Goal: Task Accomplishment & Management: Use online tool/utility

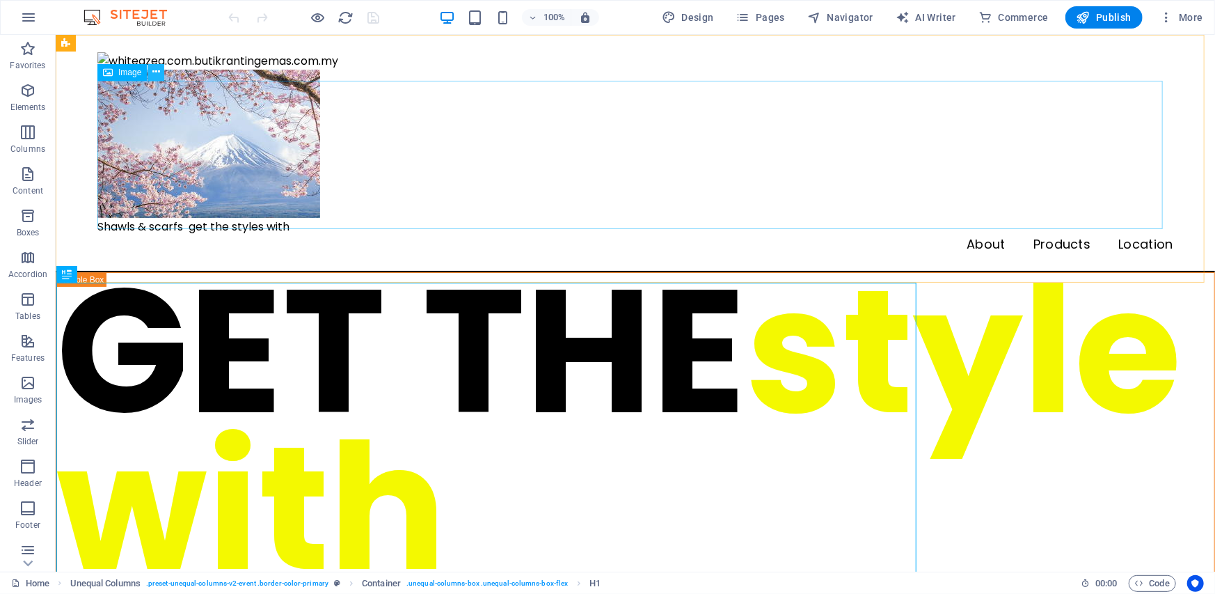
click at [156, 72] on icon at bounding box center [156, 72] width 8 height 15
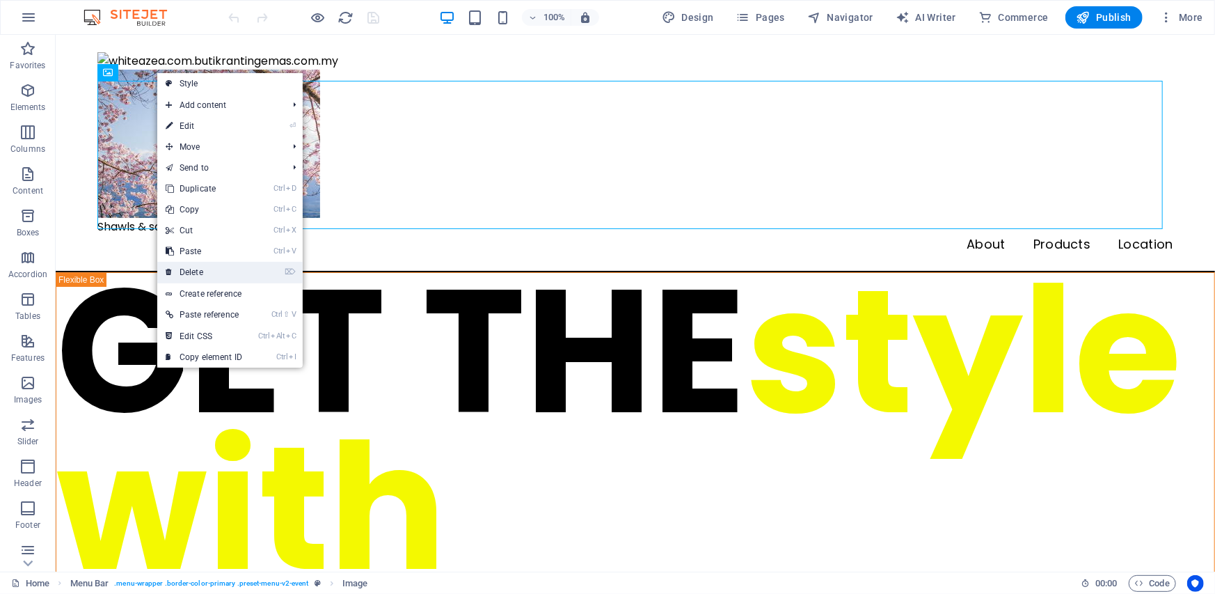
click at [207, 273] on link "⌦ Delete" at bounding box center [203, 272] width 93 height 21
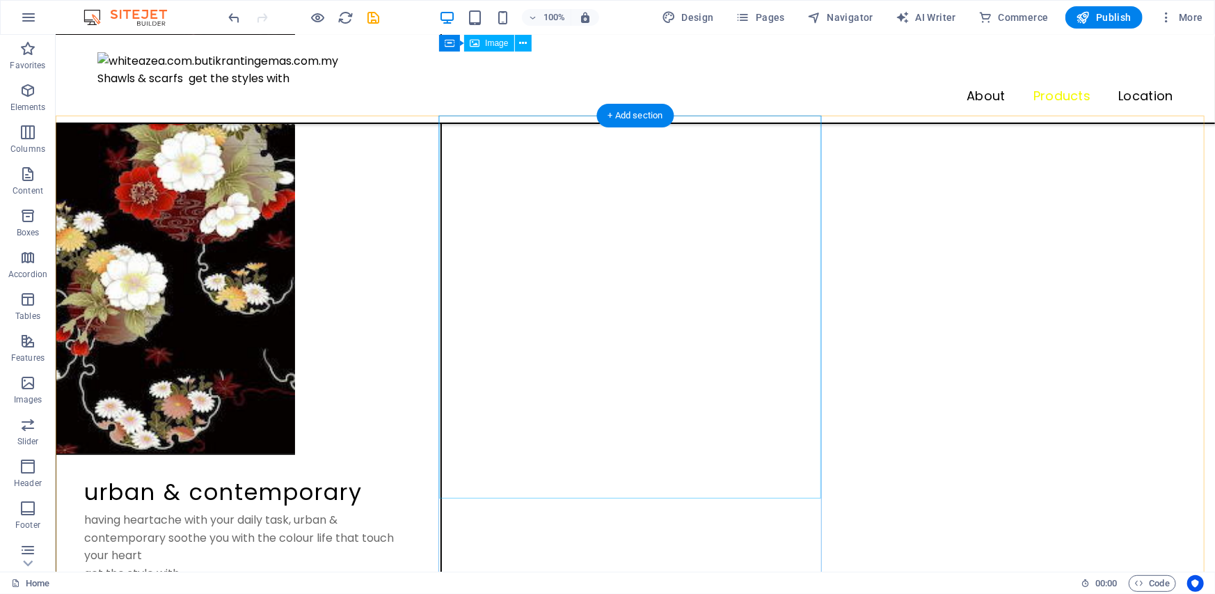
scroll to position [2366, 0]
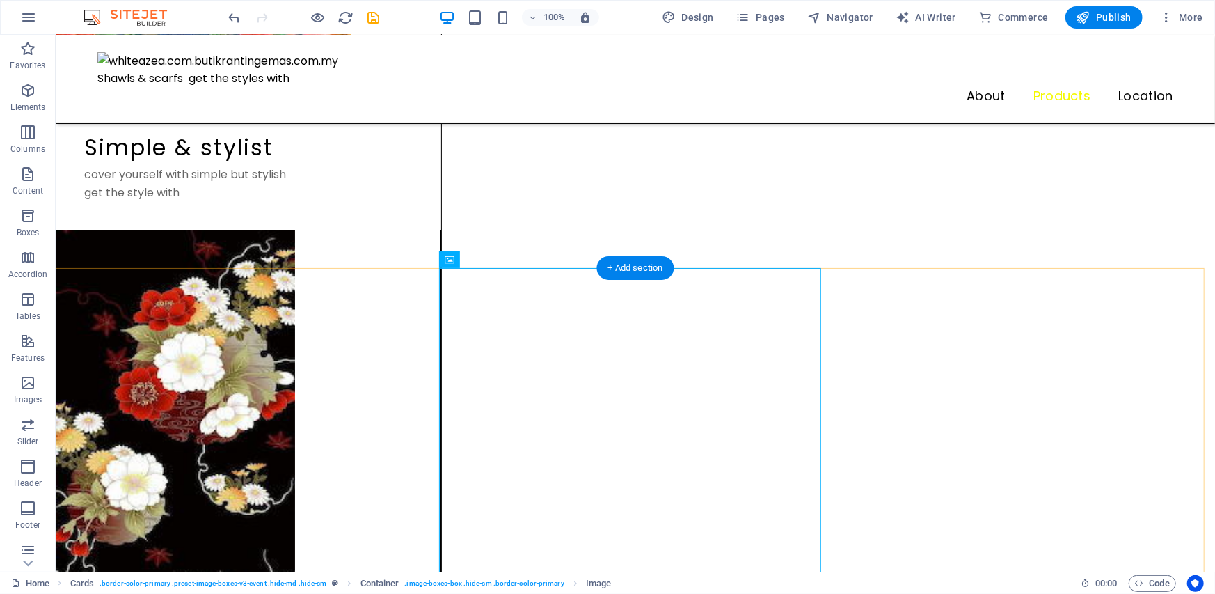
scroll to position [2227, 0]
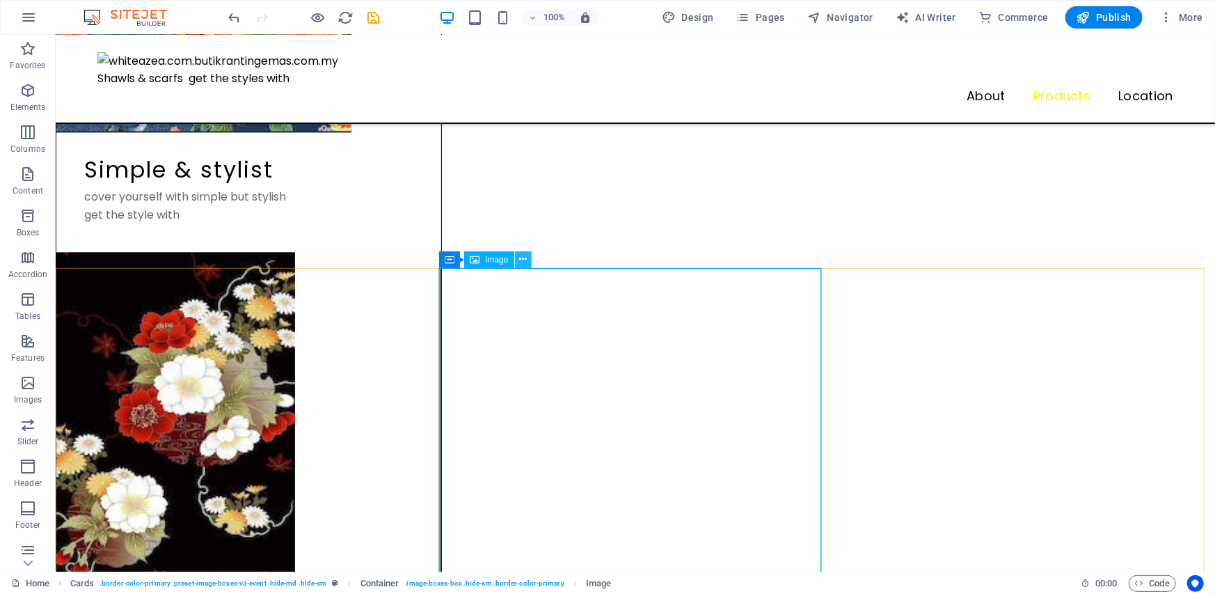
click at [522, 261] on icon at bounding box center [523, 259] width 8 height 15
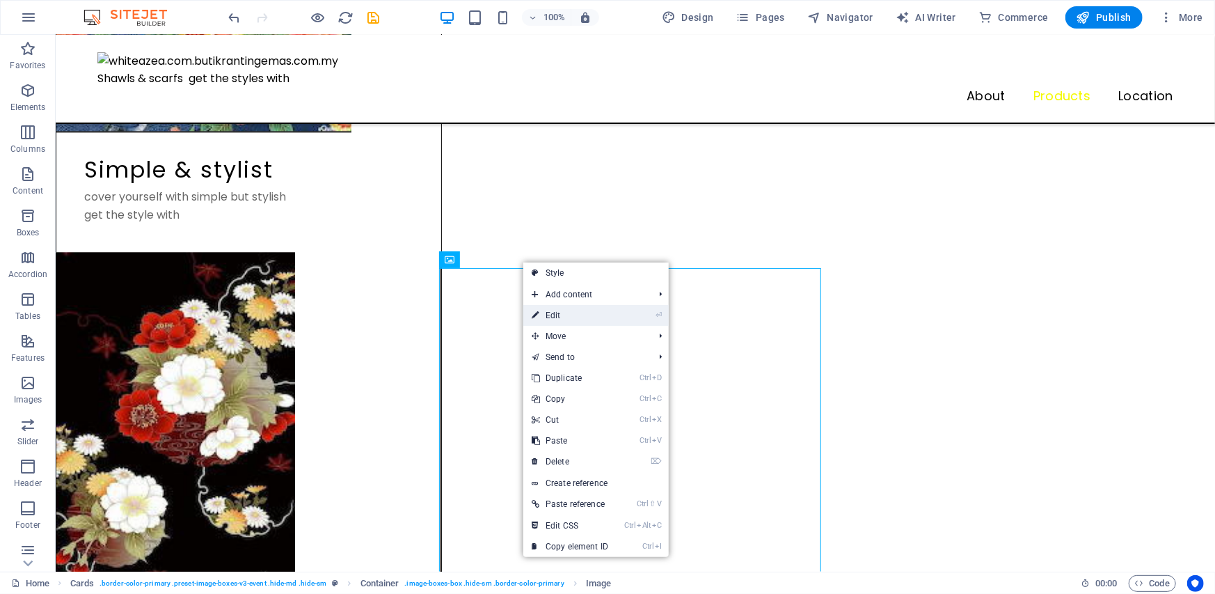
click at [557, 312] on link "⏎ Edit" at bounding box center [569, 315] width 93 height 21
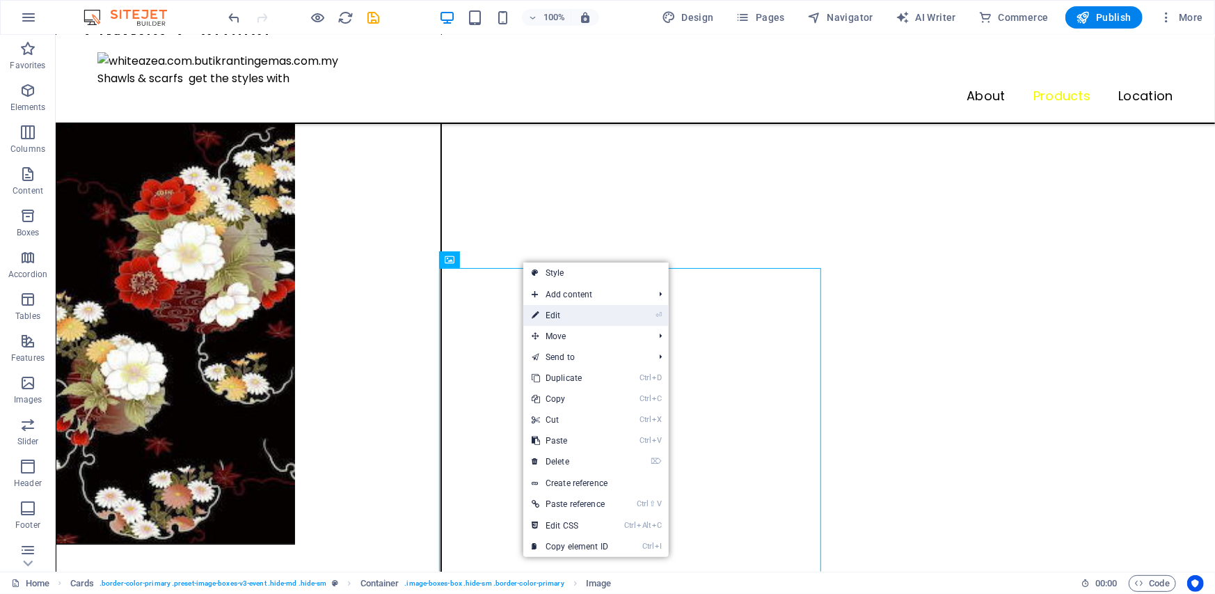
select select "%"
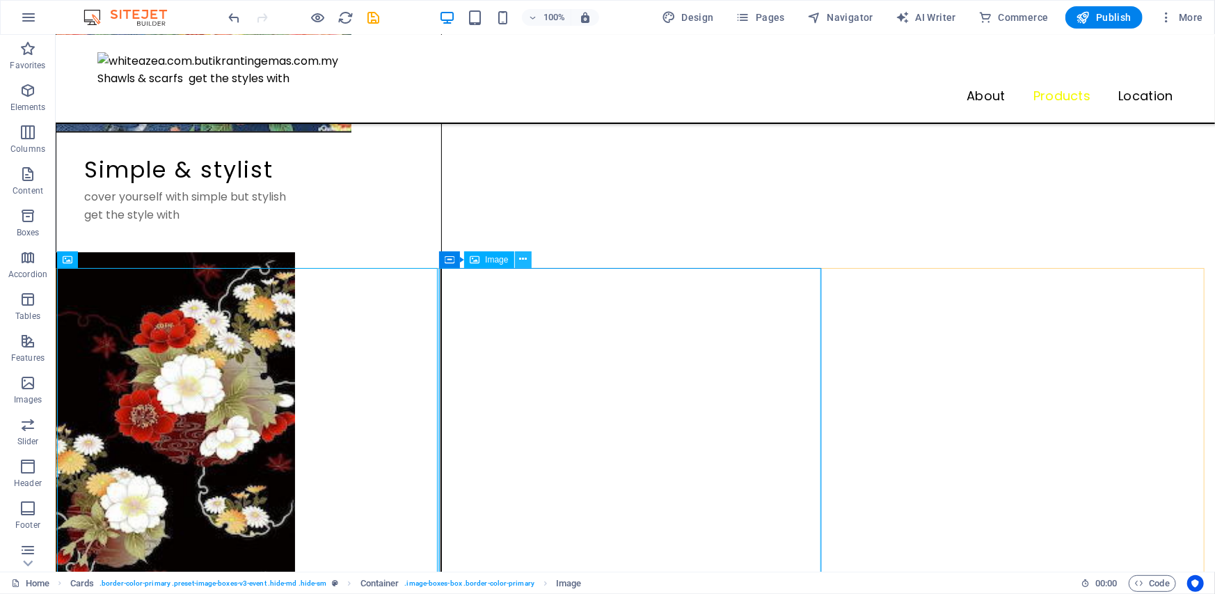
click at [524, 259] on icon at bounding box center [523, 259] width 8 height 15
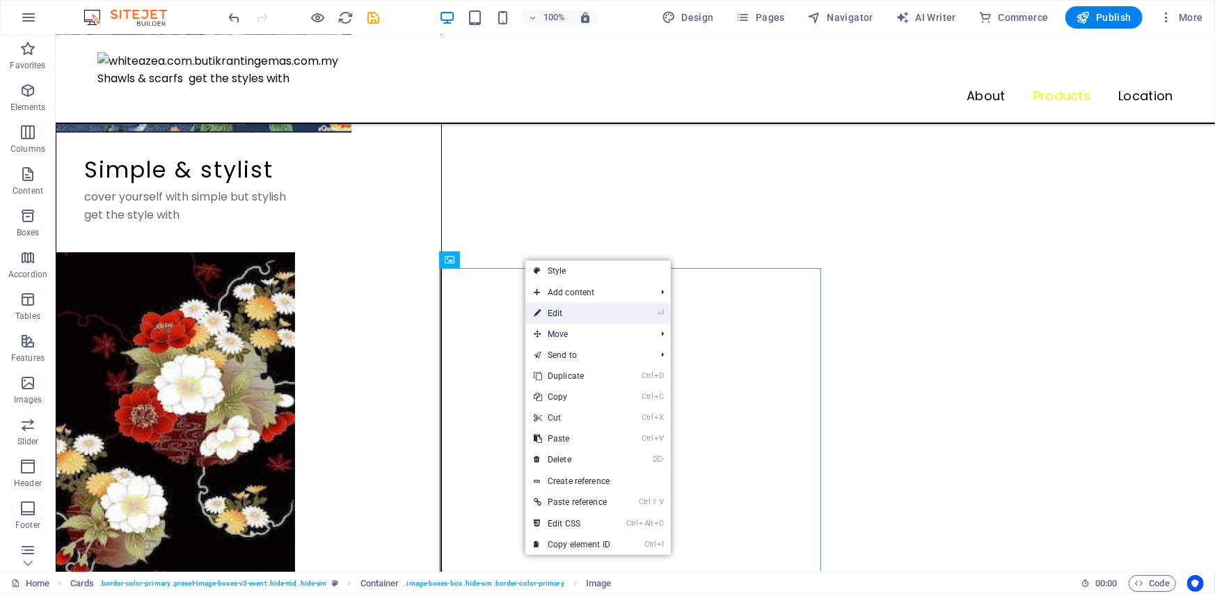
click at [554, 312] on link "⏎ Edit" at bounding box center [571, 313] width 93 height 21
select select "%"
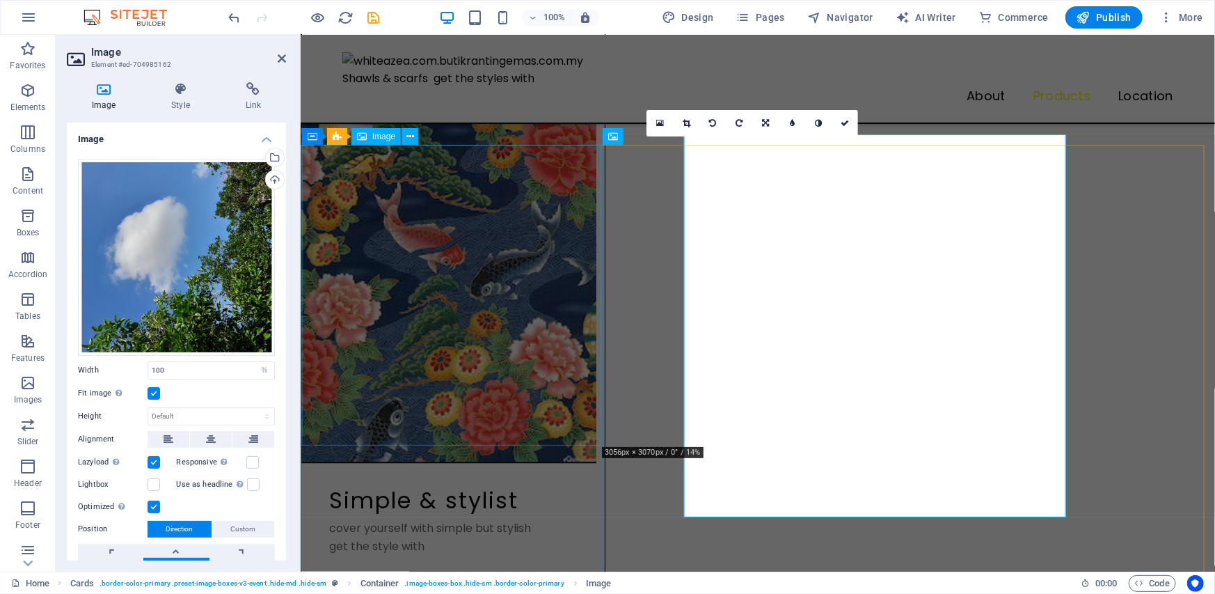
scroll to position [2360, 0]
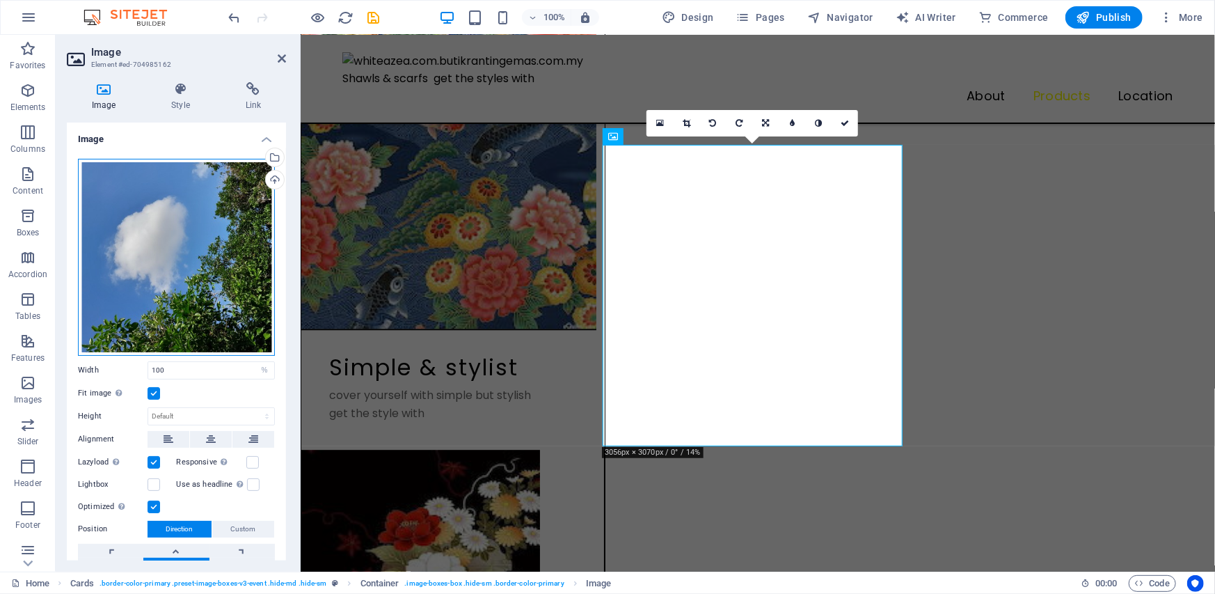
click at [175, 262] on div "Drag files here, click to choose files or select files from Files or our free s…" at bounding box center [176, 257] width 197 height 197
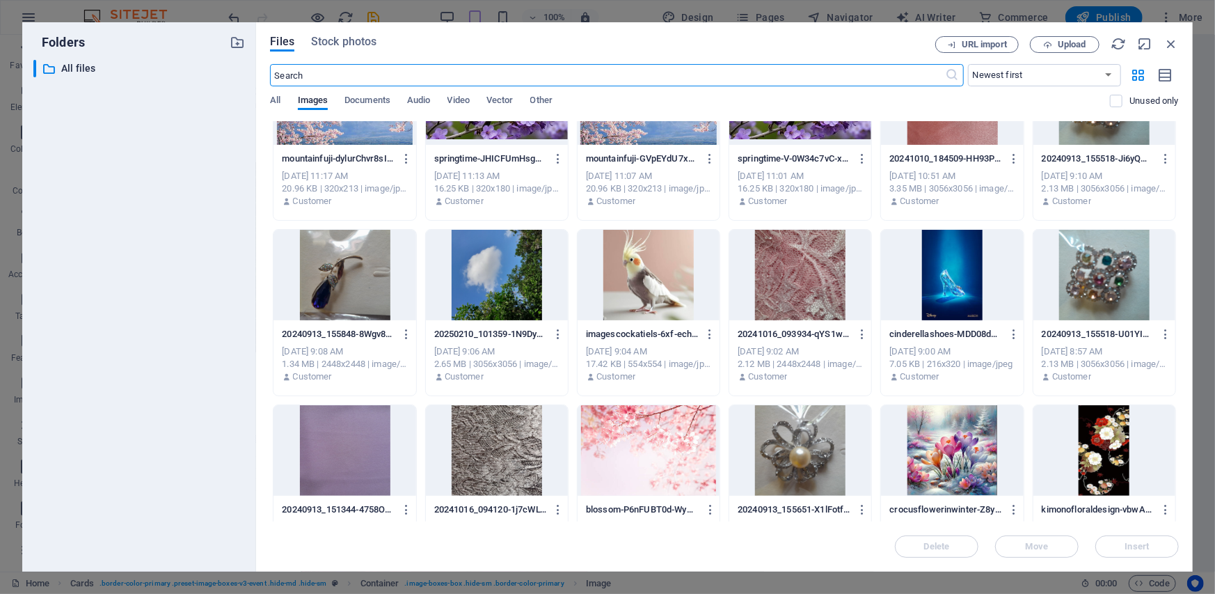
scroll to position [0, 0]
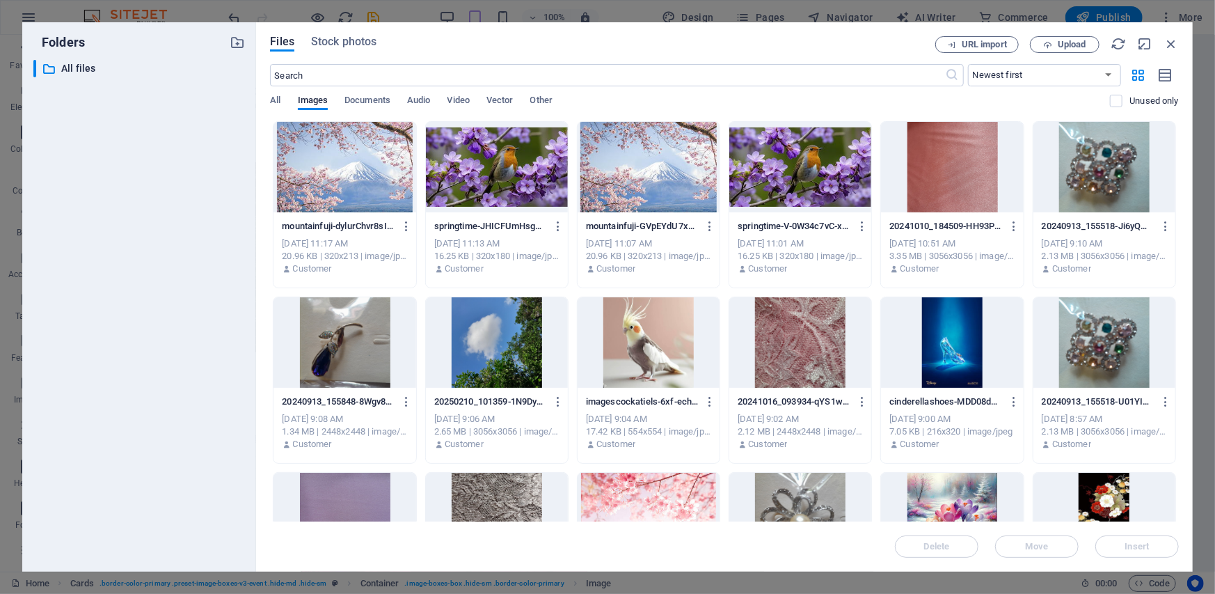
click at [790, 324] on div at bounding box center [800, 342] width 142 height 90
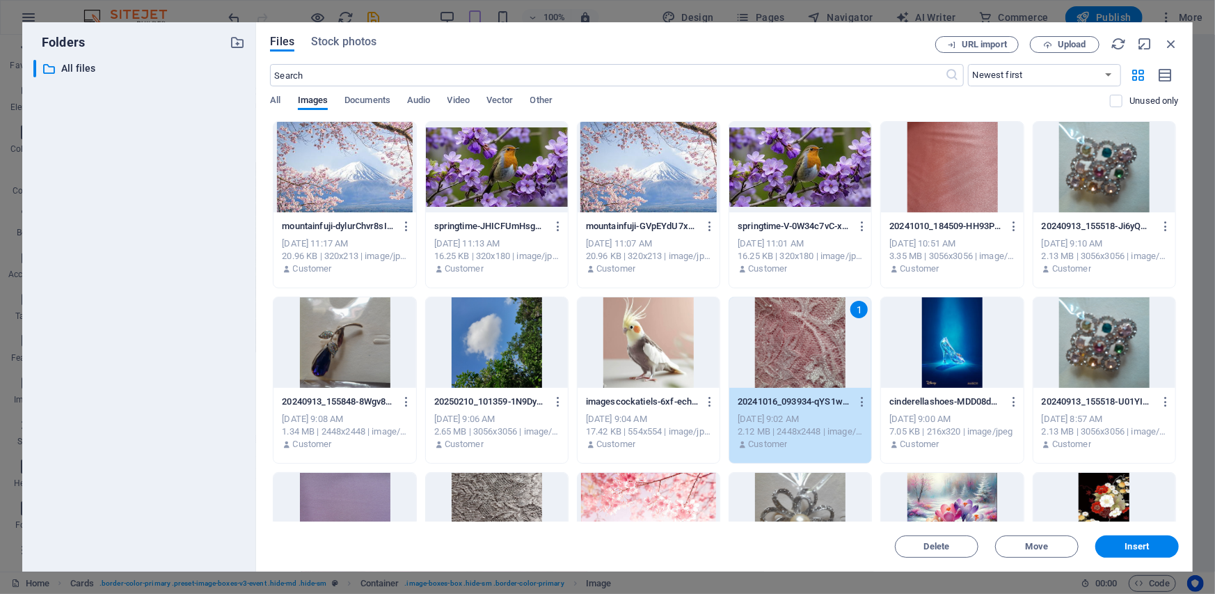
click at [790, 324] on div "1" at bounding box center [800, 342] width 142 height 90
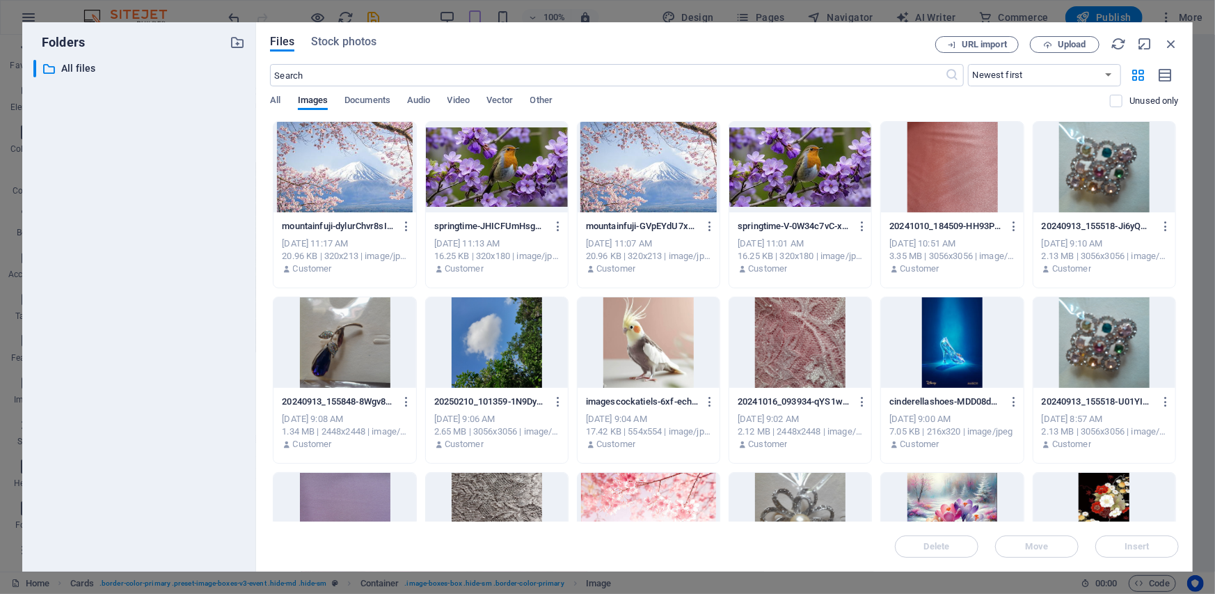
click at [790, 324] on div at bounding box center [800, 342] width 142 height 90
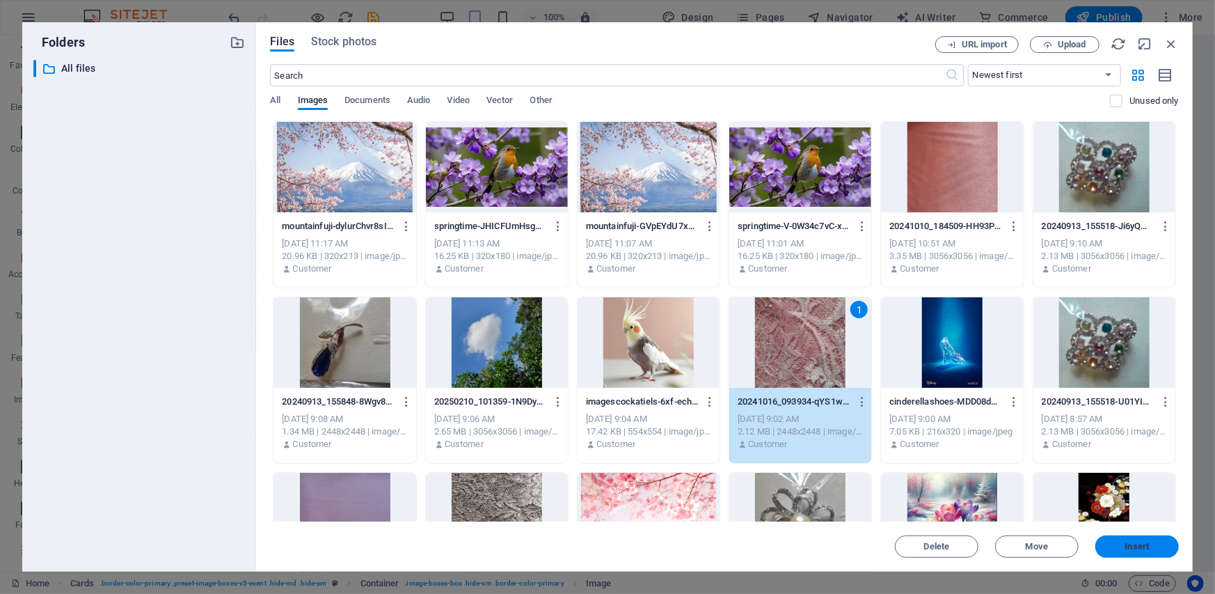
click at [1120, 546] on span "Insert" at bounding box center [1137, 546] width 72 height 8
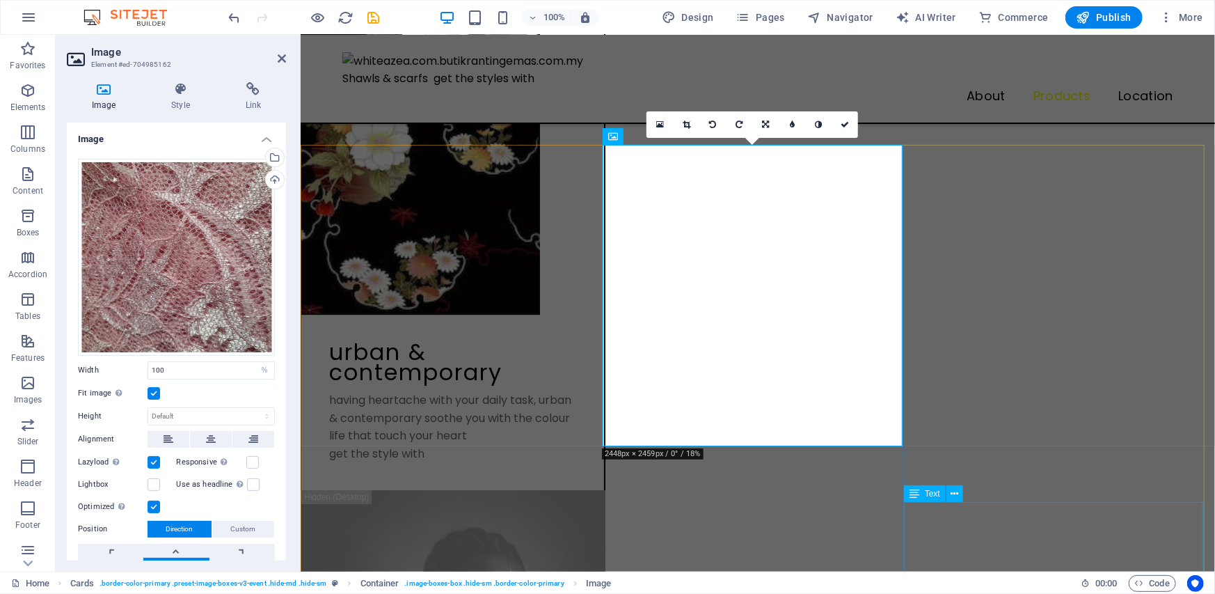
scroll to position [2360, 0]
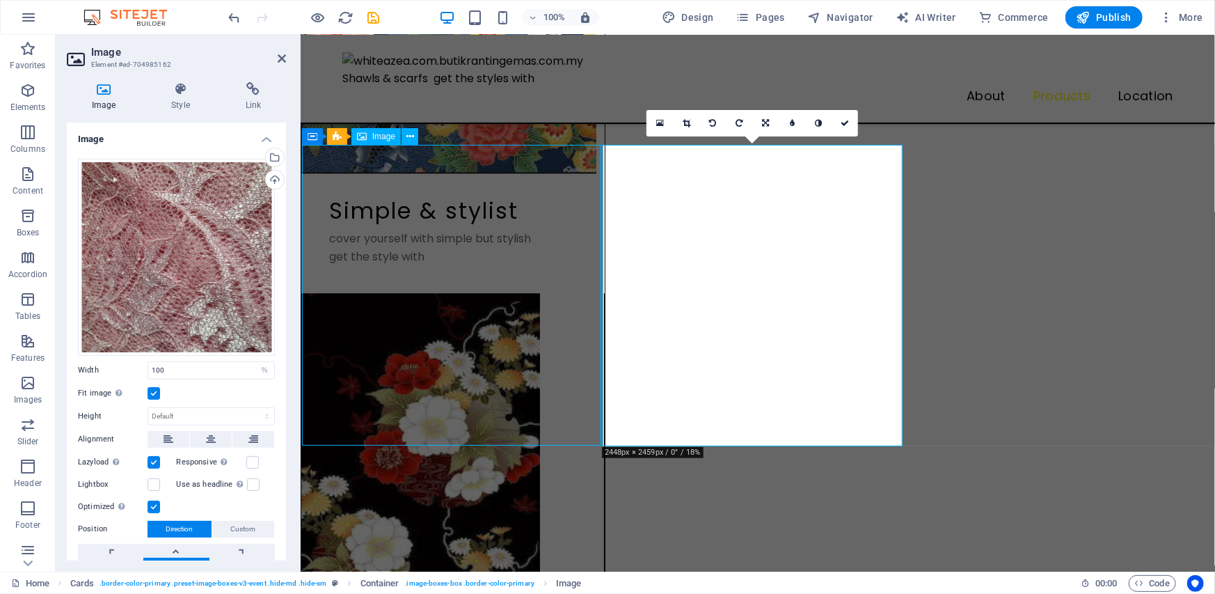
scroll to position [2227, 0]
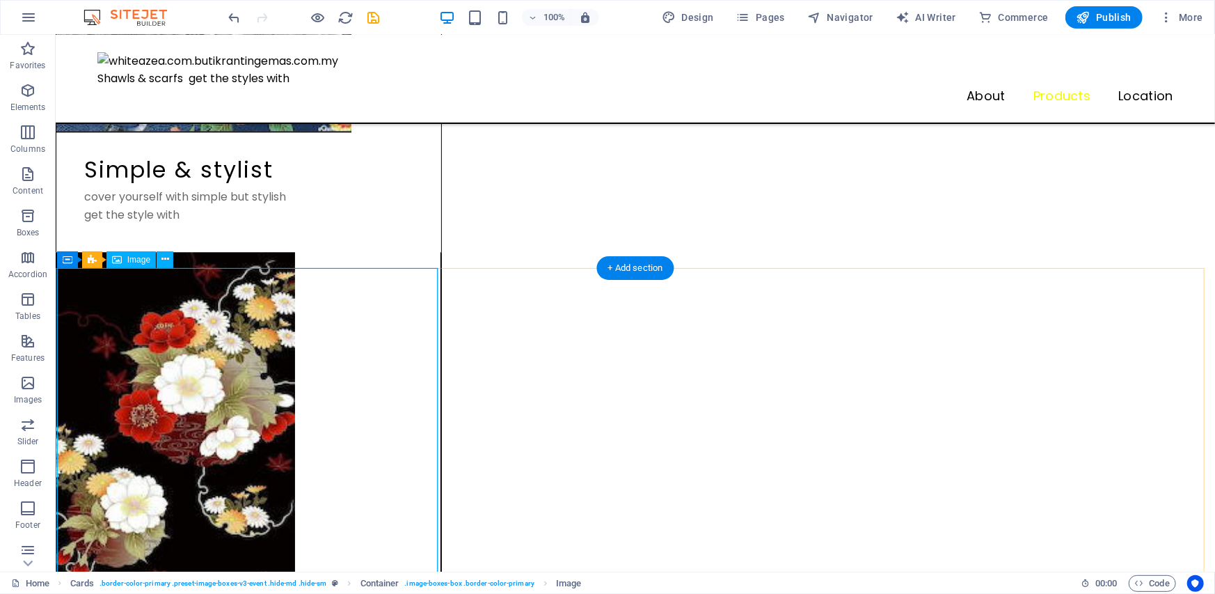
click at [164, 261] on icon at bounding box center [165, 259] width 8 height 15
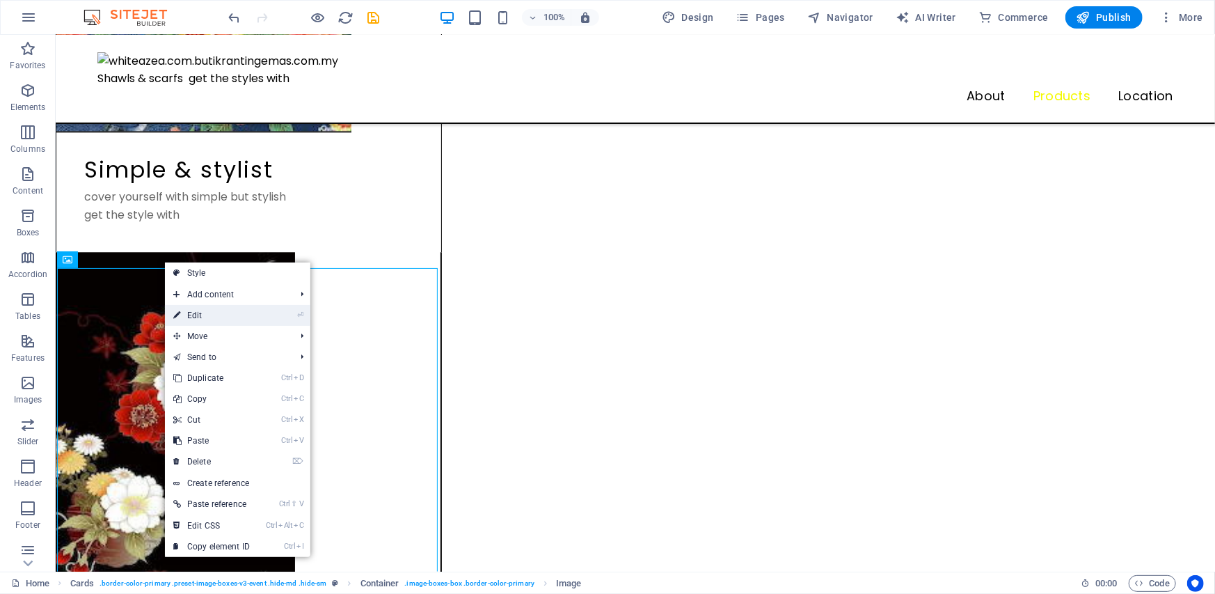
click at [196, 317] on link "⏎ Edit" at bounding box center [211, 315] width 93 height 21
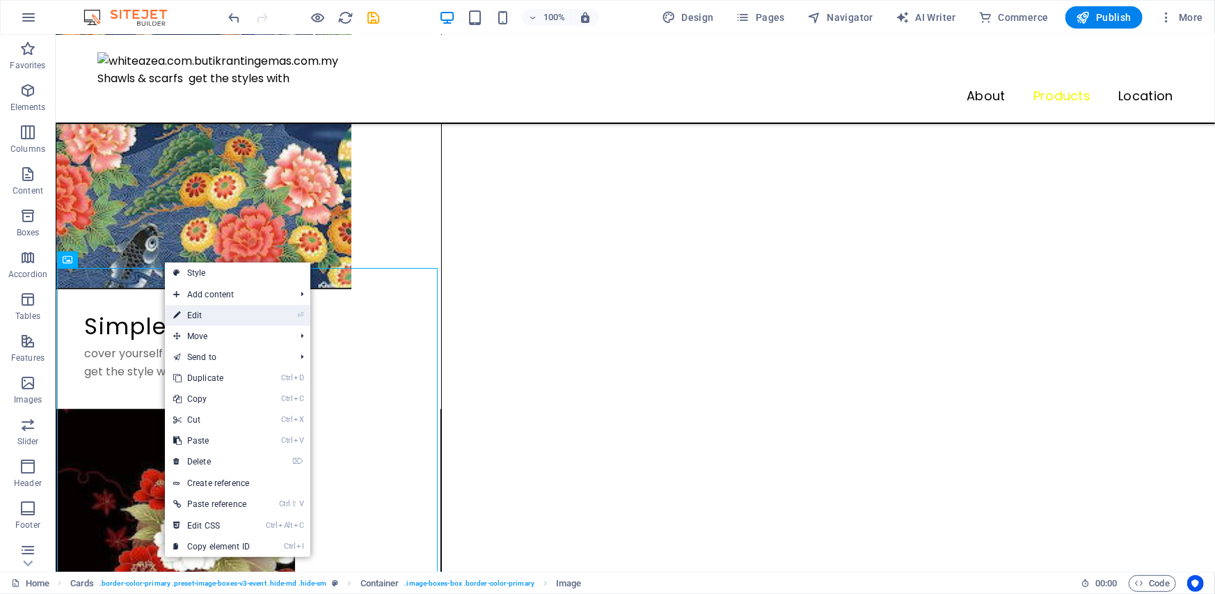
scroll to position [2360, 0]
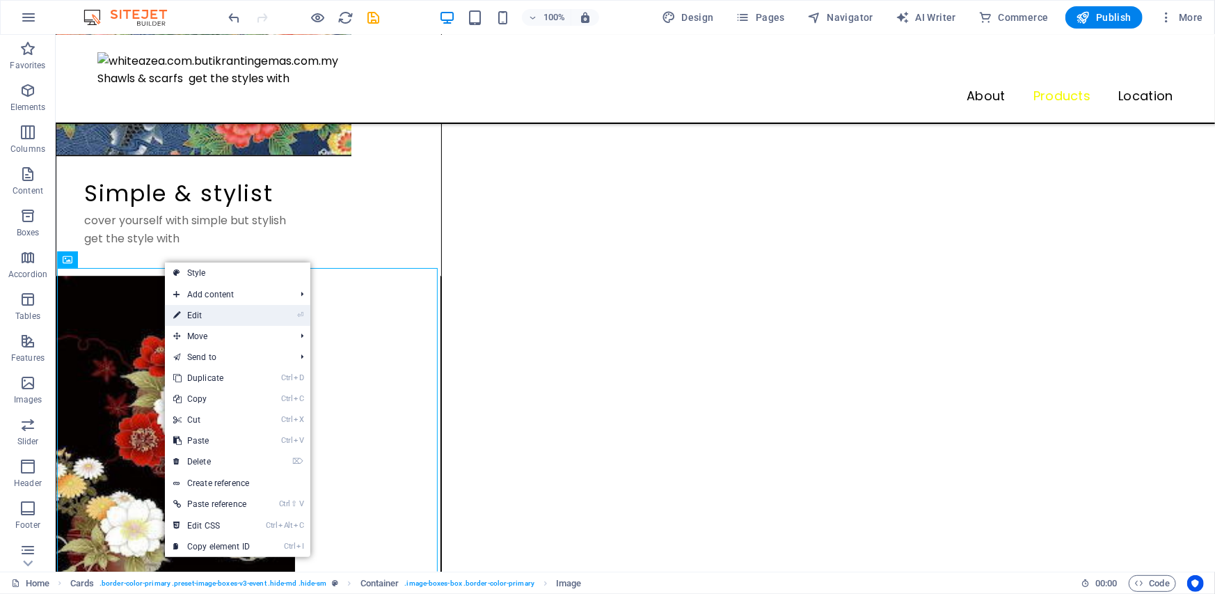
select select "%"
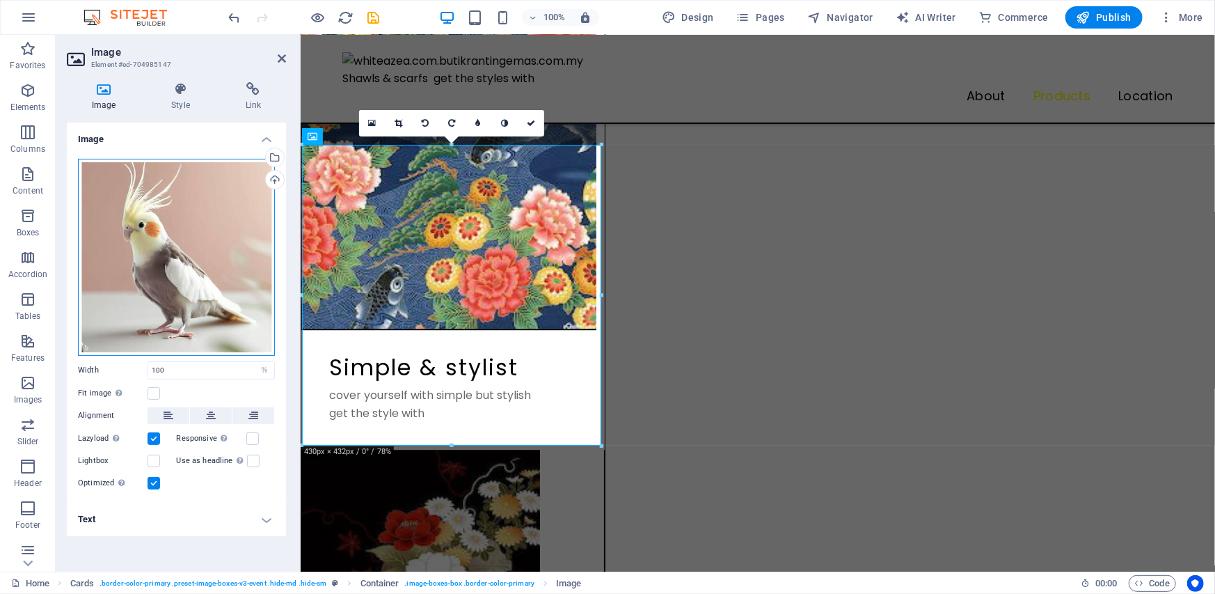
click at [184, 233] on div "Drag files here, click to choose files or select files from Files or our free s…" at bounding box center [176, 257] width 197 height 197
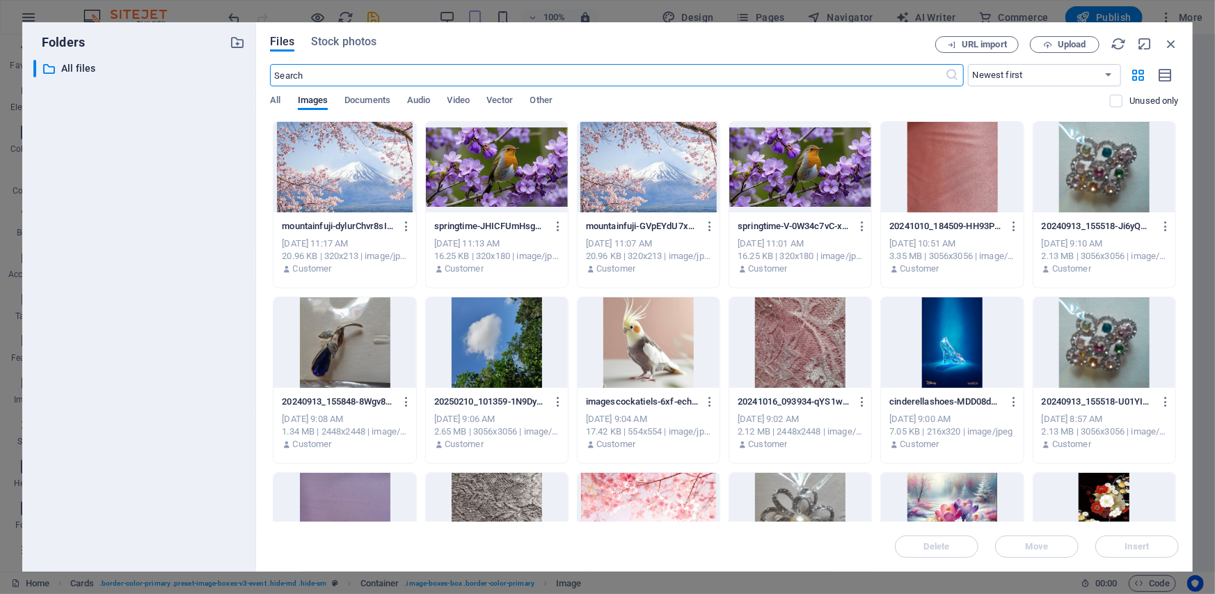
scroll to position [2611, 0]
click at [799, 335] on div at bounding box center [800, 342] width 142 height 90
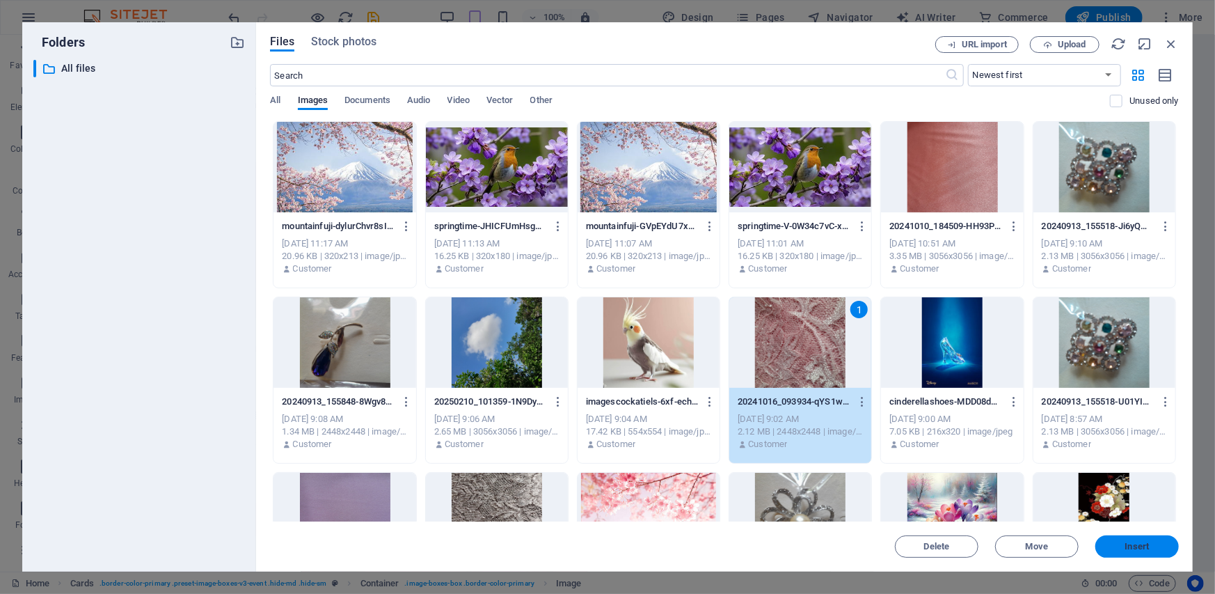
click at [1125, 544] on span "Insert" at bounding box center [1137, 546] width 24 height 8
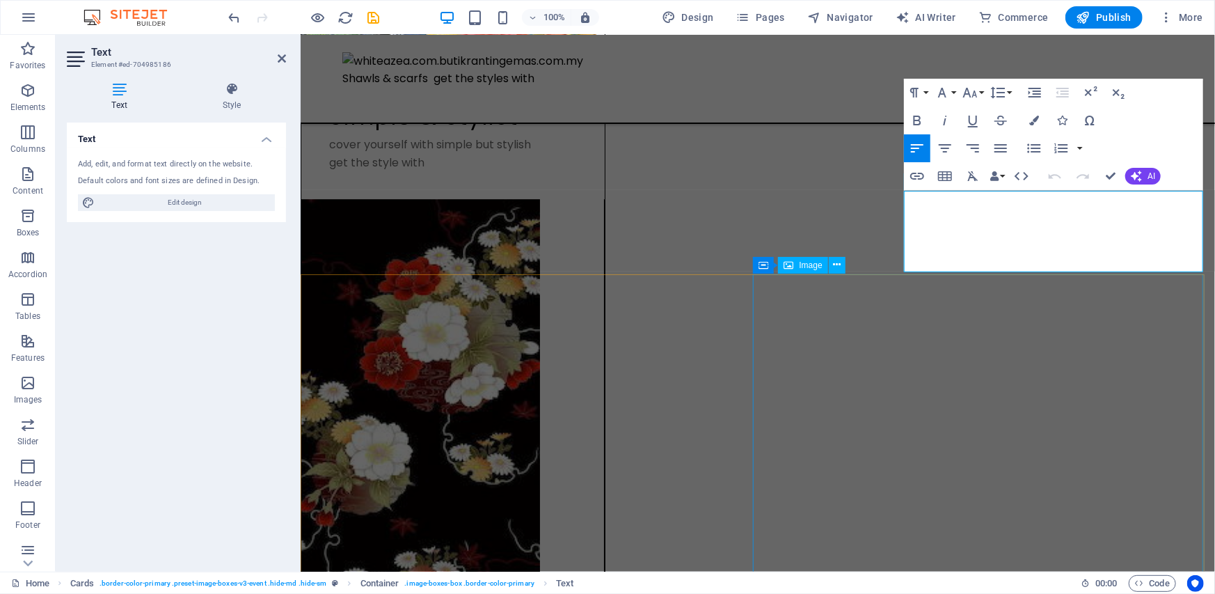
scroll to position [2672, 0]
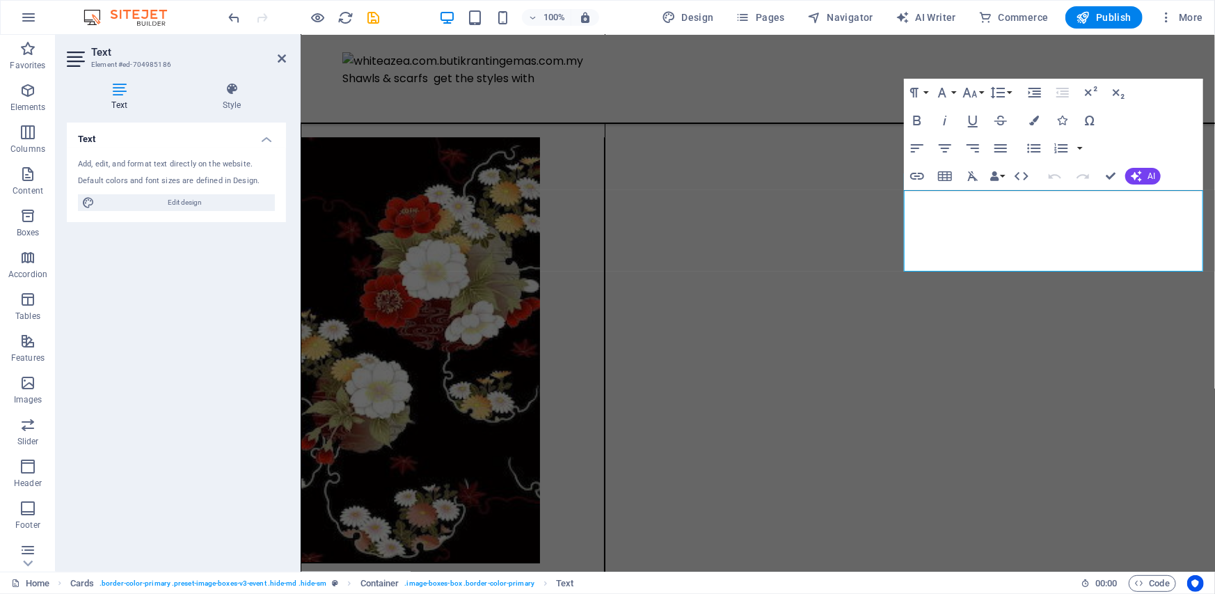
click at [218, 271] on div "Text Add, edit, and format text directly on the website. Default colors and fon…" at bounding box center [176, 341] width 219 height 438
click at [219, 271] on div "Text Add, edit, and format text directly on the website. Default colors and fon…" at bounding box center [176, 341] width 219 height 438
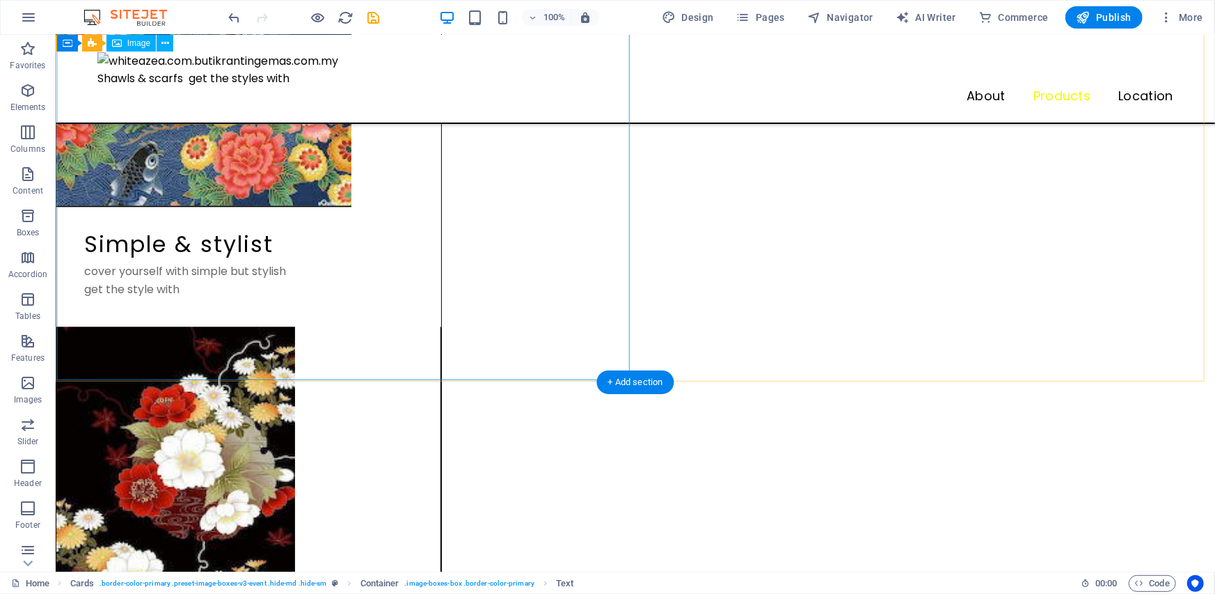
scroll to position [2105, 0]
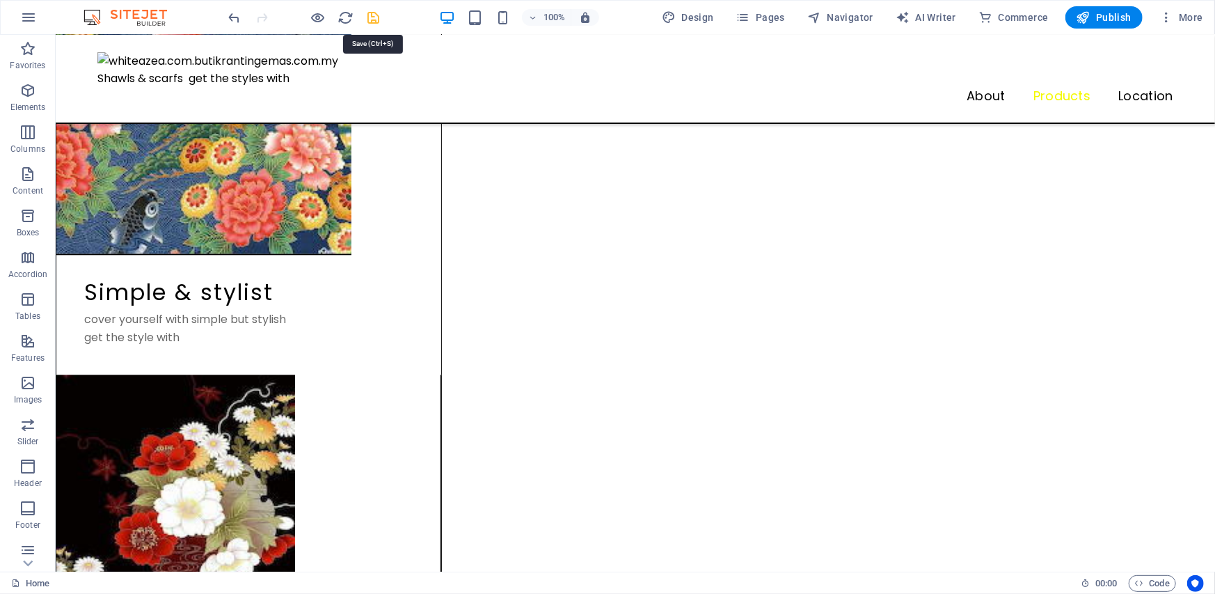
click at [374, 20] on icon "save" at bounding box center [374, 18] width 16 height 16
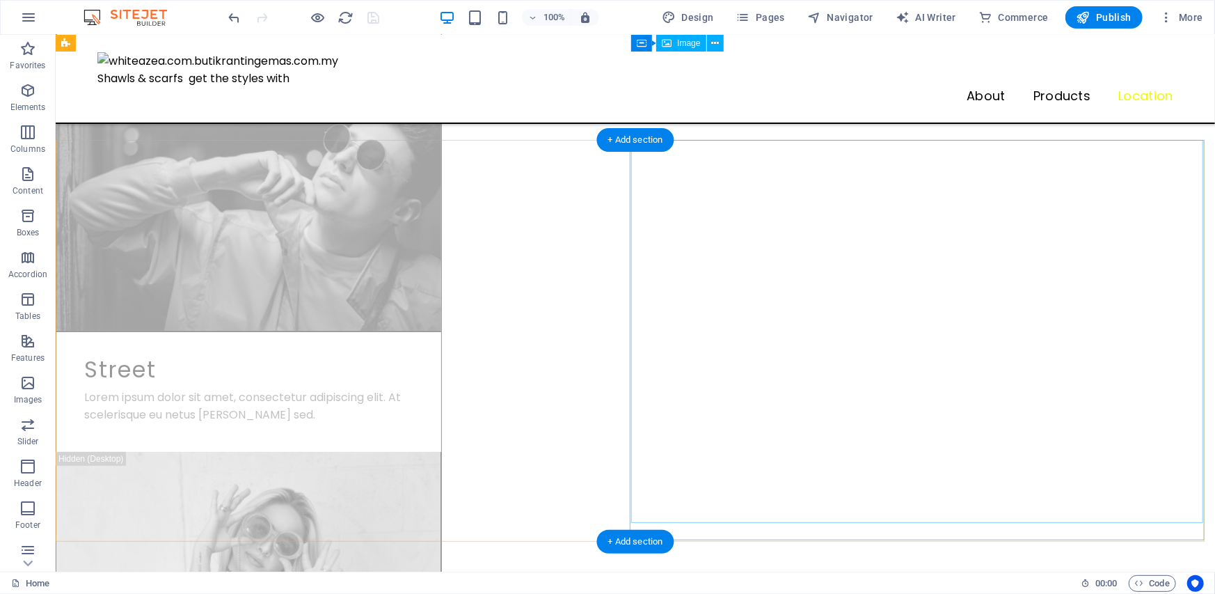
scroll to position [3427, 0]
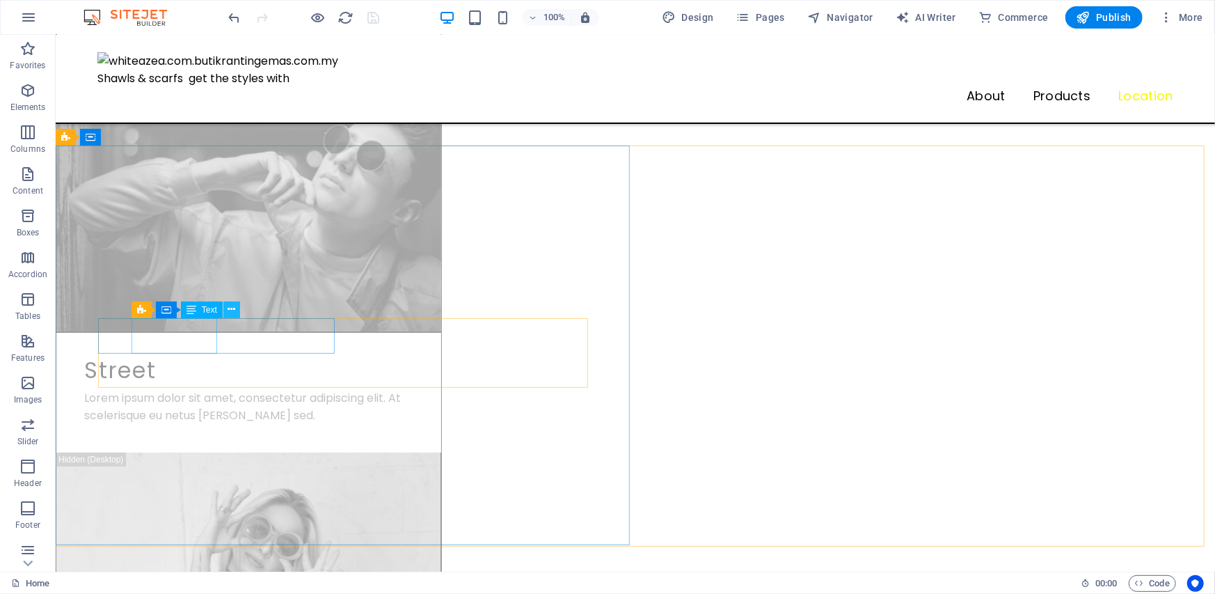
click at [234, 308] on icon at bounding box center [232, 309] width 8 height 15
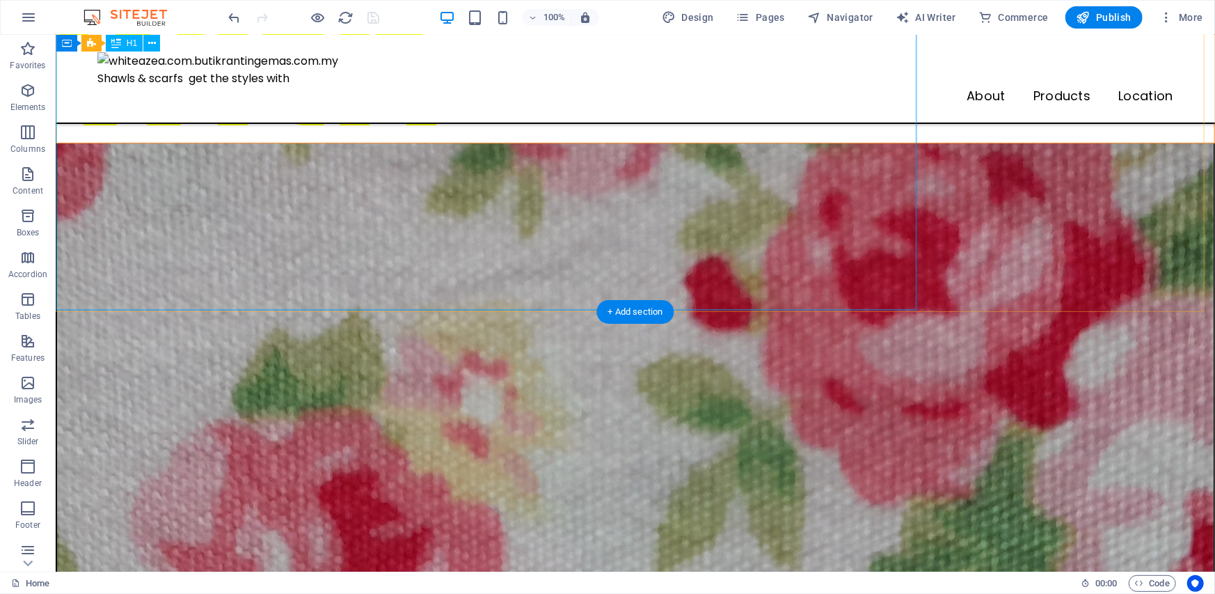
scroll to position [0, 0]
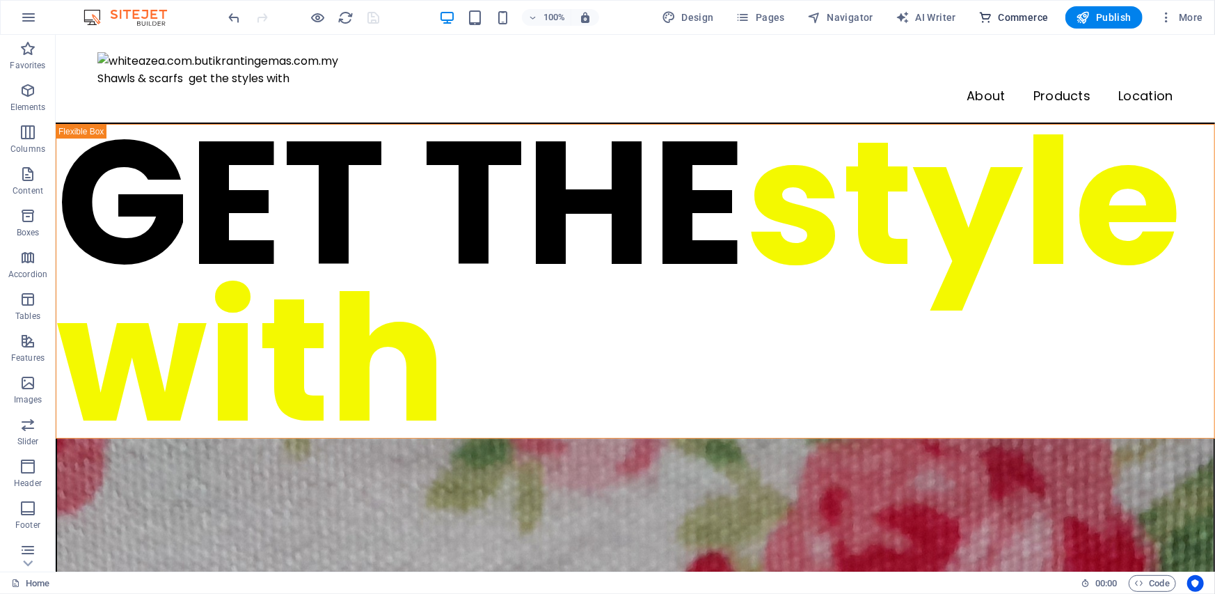
click at [1023, 19] on span "Commerce" at bounding box center [1014, 17] width 70 height 14
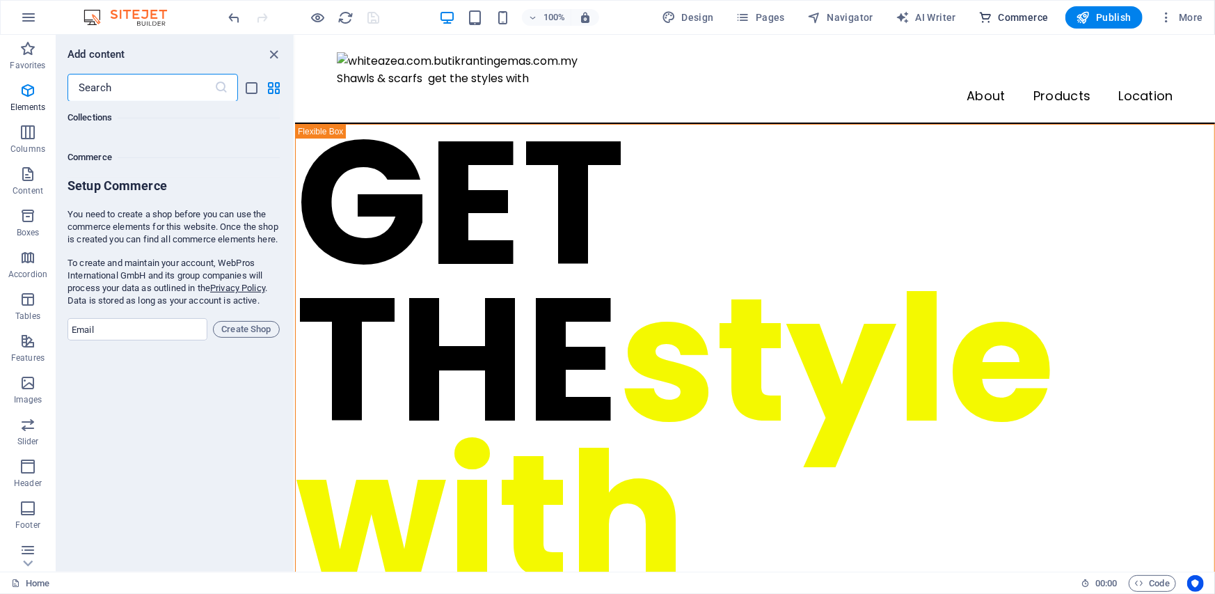
scroll to position [13410, 0]
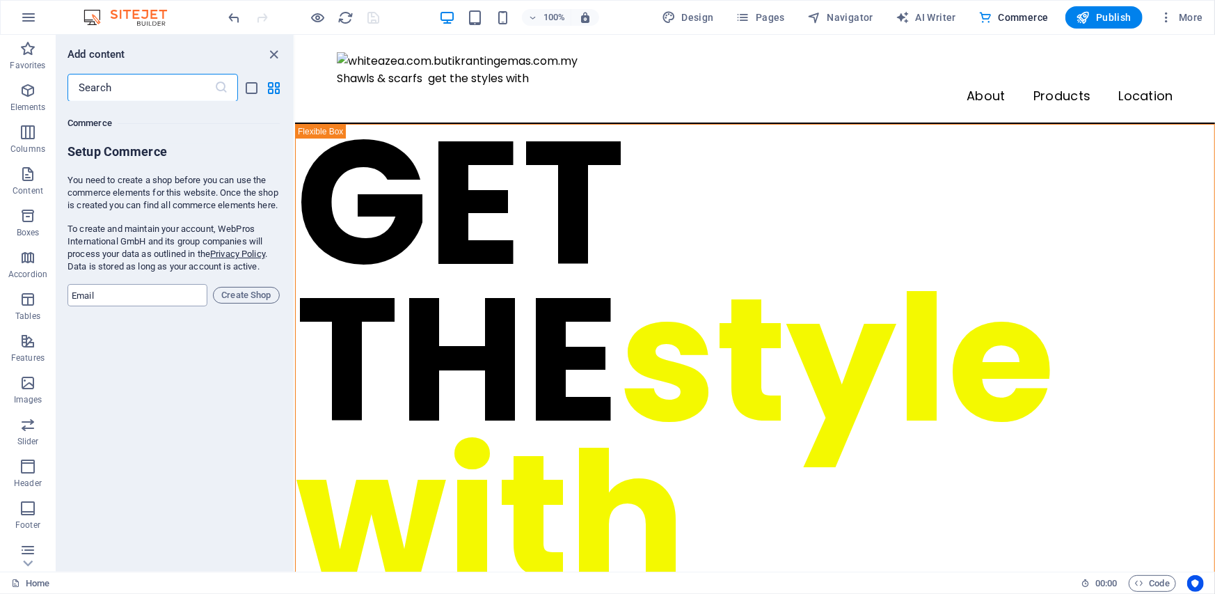
click at [145, 300] on input "email" at bounding box center [138, 295] width 140 height 22
type input "[EMAIL_ADDRESS][DOMAIN_NAME]"
click at [260, 303] on span "Create Shop" at bounding box center [246, 295] width 54 height 17
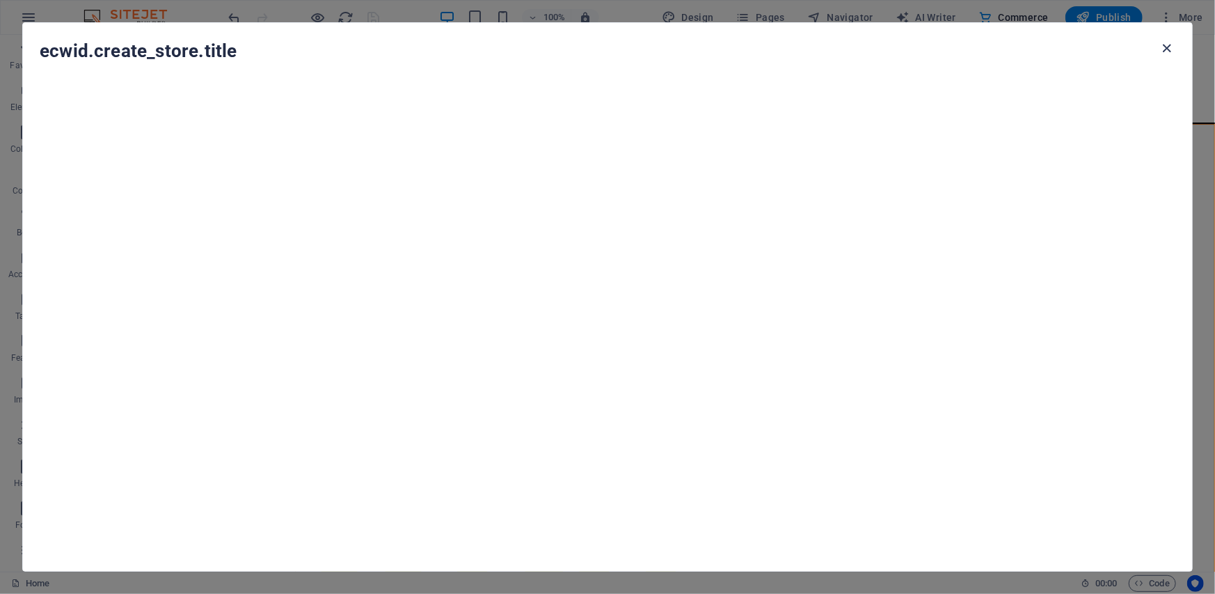
click at [1168, 46] on icon "button" at bounding box center [1167, 48] width 16 height 16
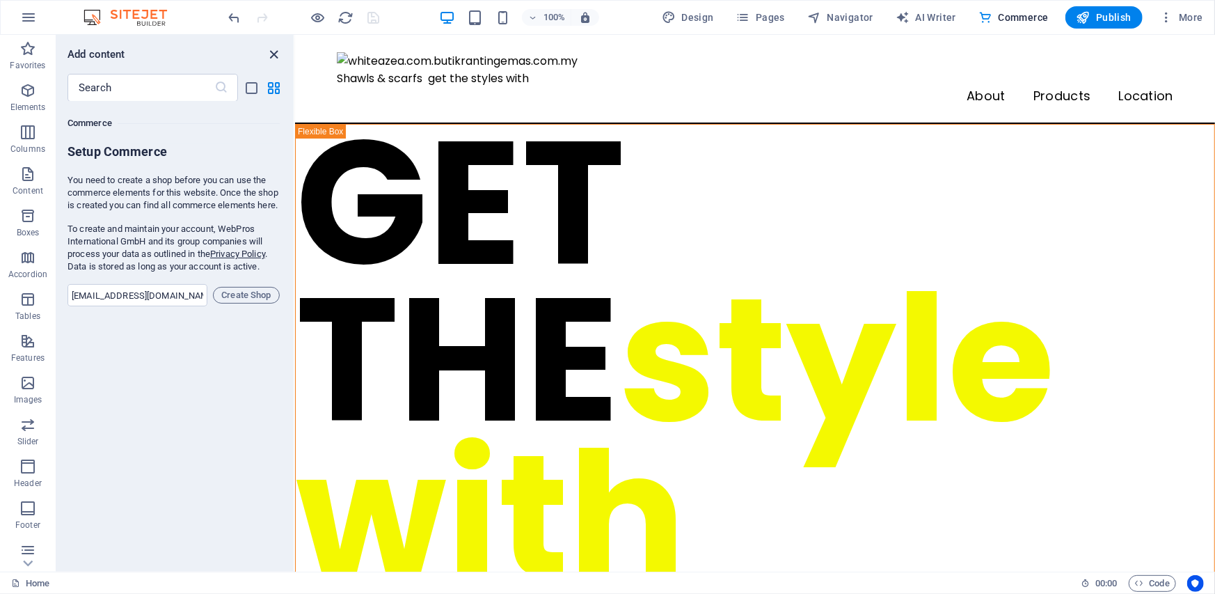
click at [276, 56] on icon "close panel" at bounding box center [275, 55] width 16 height 16
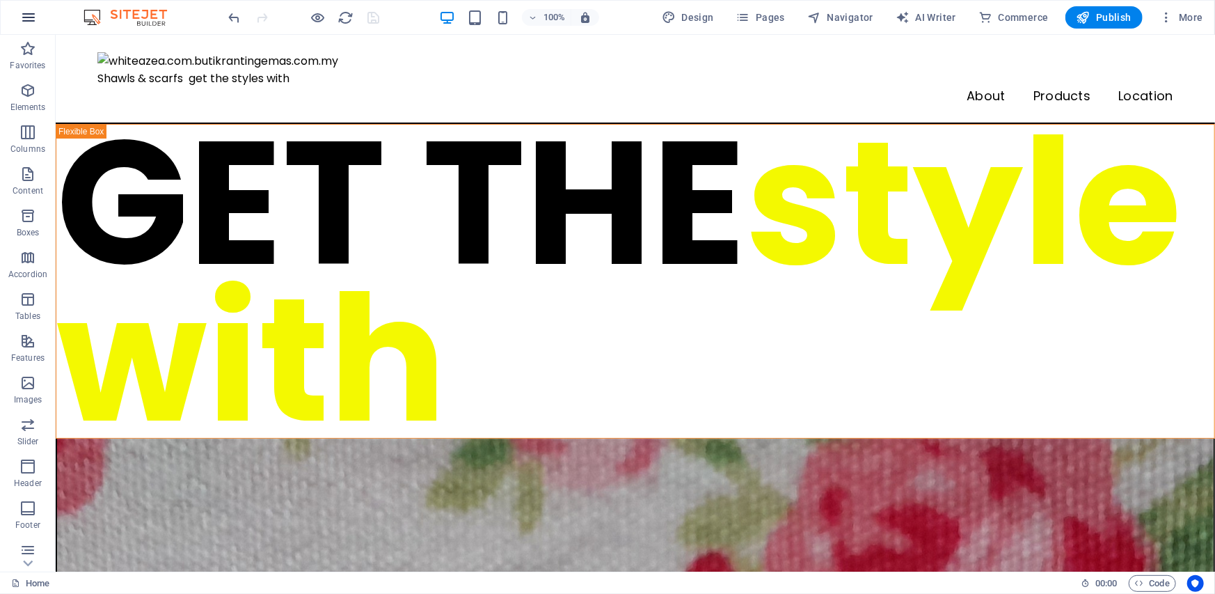
click at [29, 17] on icon "button" at bounding box center [28, 17] width 17 height 17
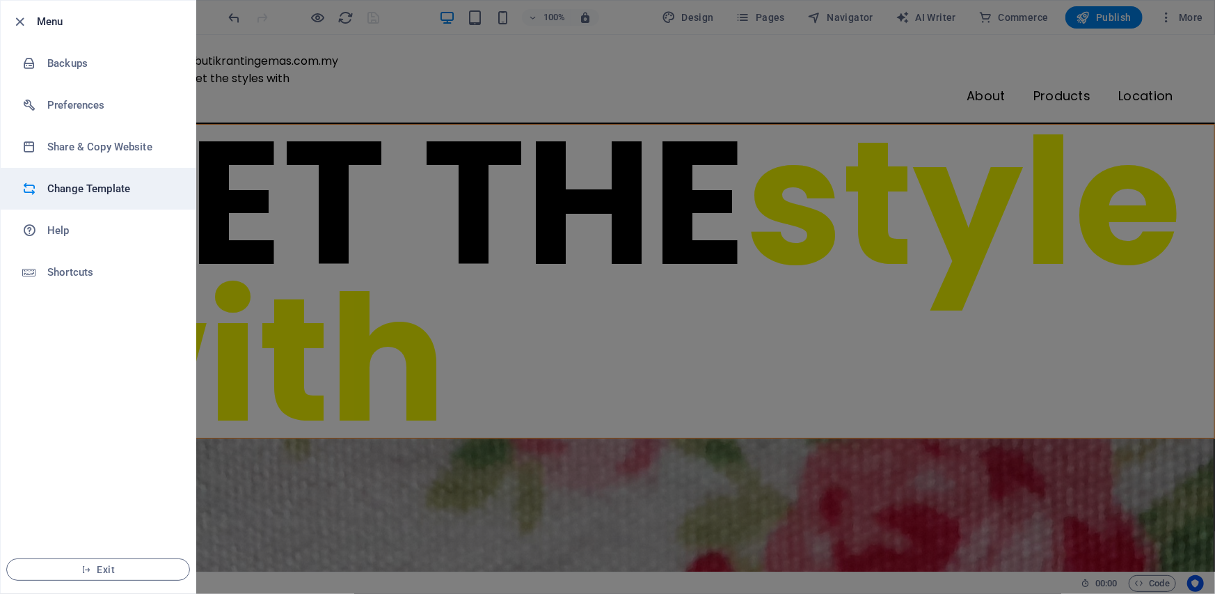
click at [96, 187] on h6 "Change Template" at bounding box center [111, 188] width 129 height 17
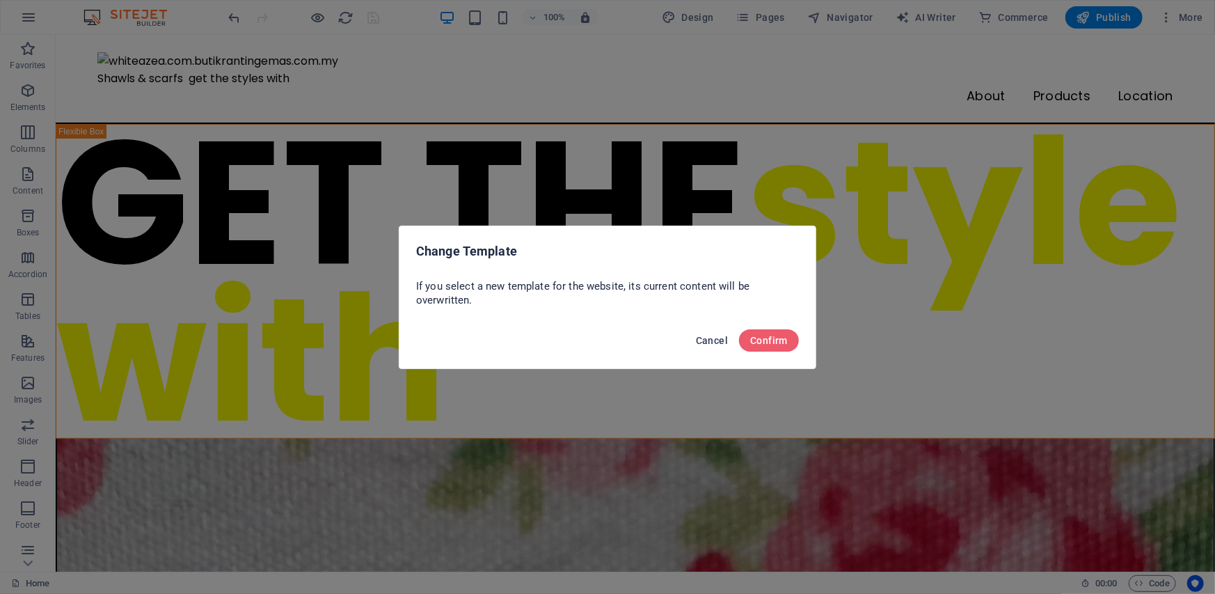
click at [714, 342] on span "Cancel" at bounding box center [712, 340] width 32 height 11
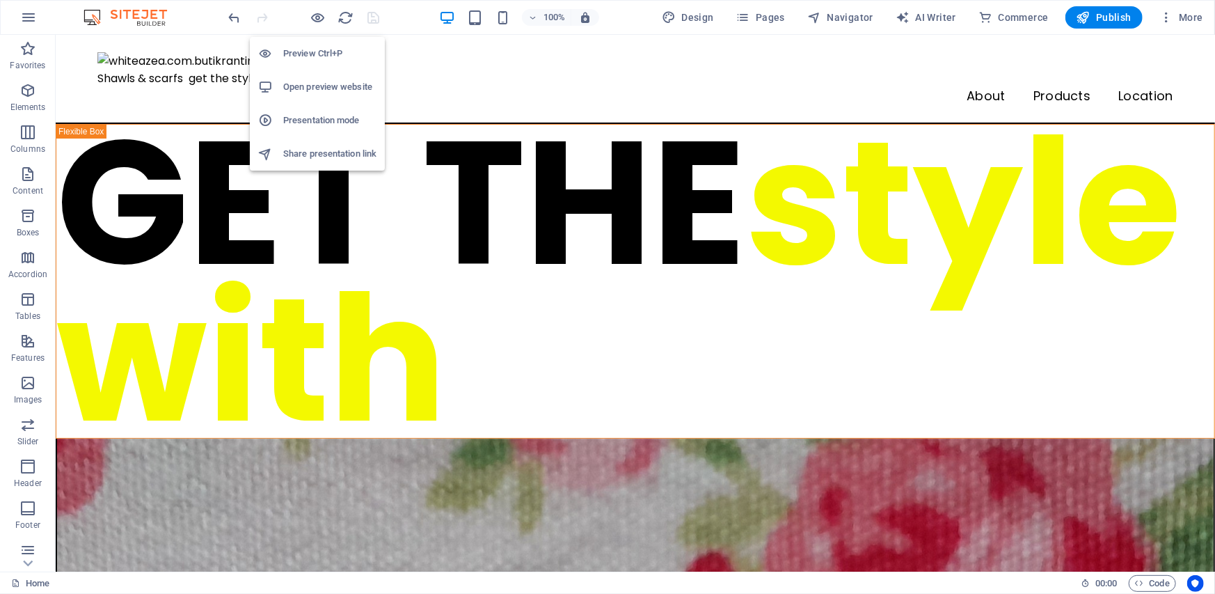
click at [314, 86] on h6 "Open preview website" at bounding box center [329, 87] width 93 height 17
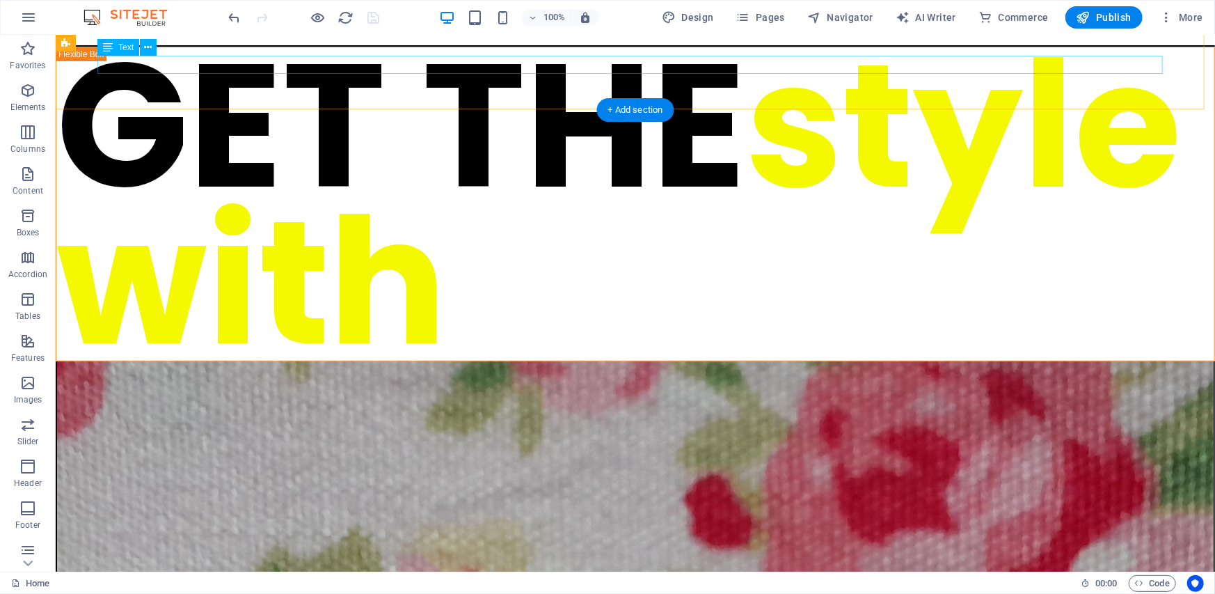
scroll to position [0, 0]
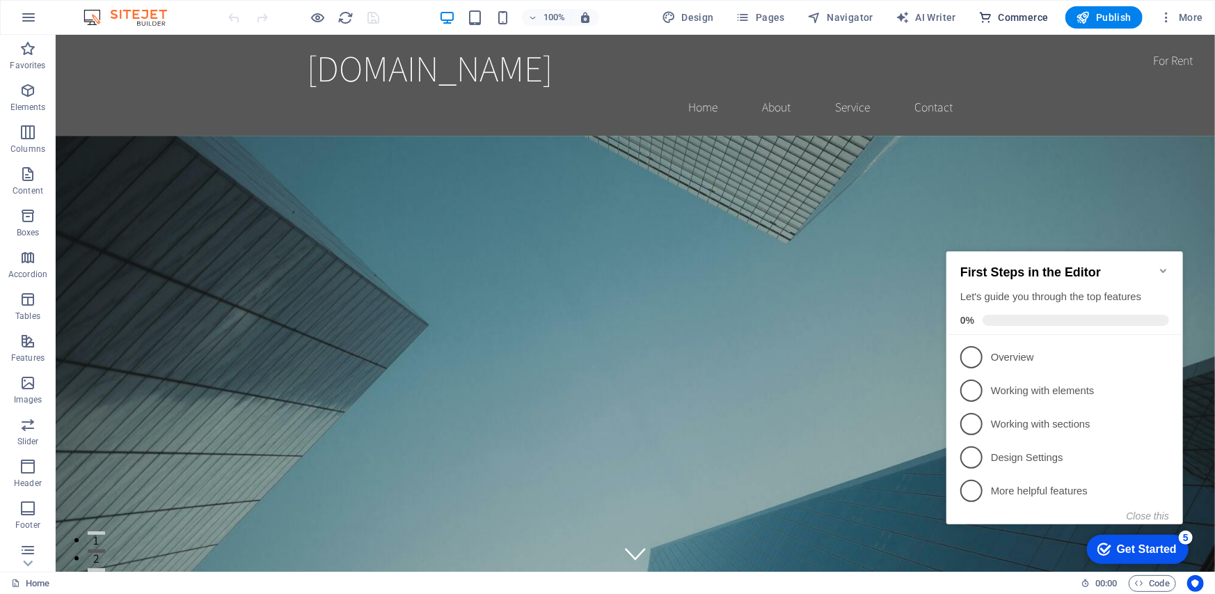
click at [1025, 17] on span "Commerce" at bounding box center [1014, 17] width 70 height 14
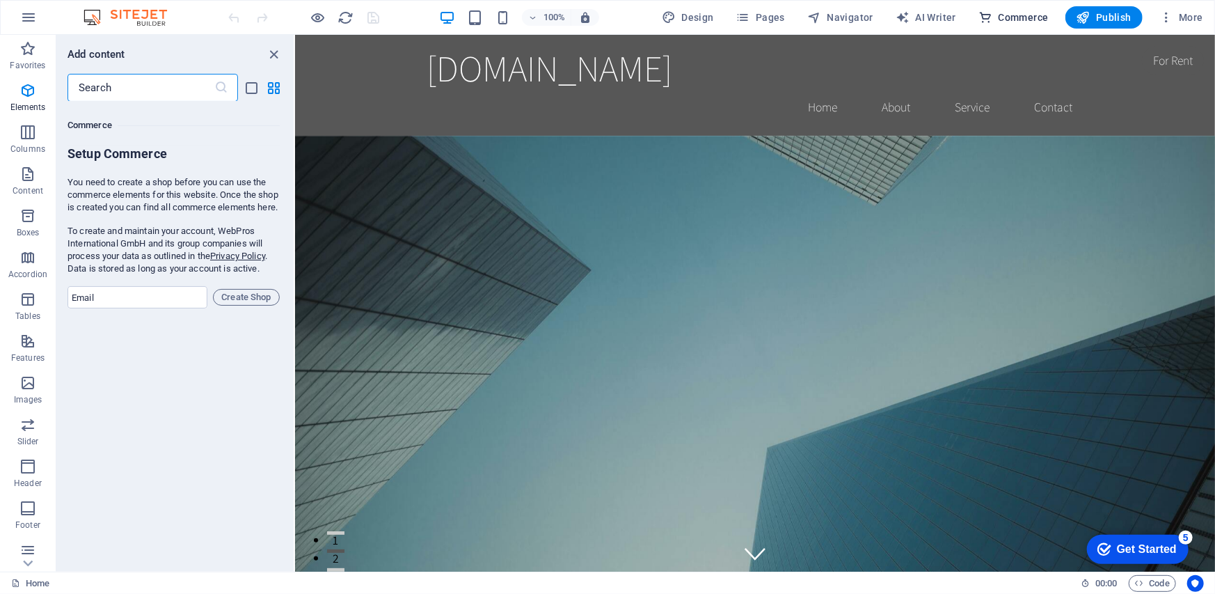
scroll to position [13410, 0]
click at [142, 306] on input "email" at bounding box center [138, 295] width 140 height 22
click at [244, 303] on span "Create Shop" at bounding box center [246, 295] width 54 height 17
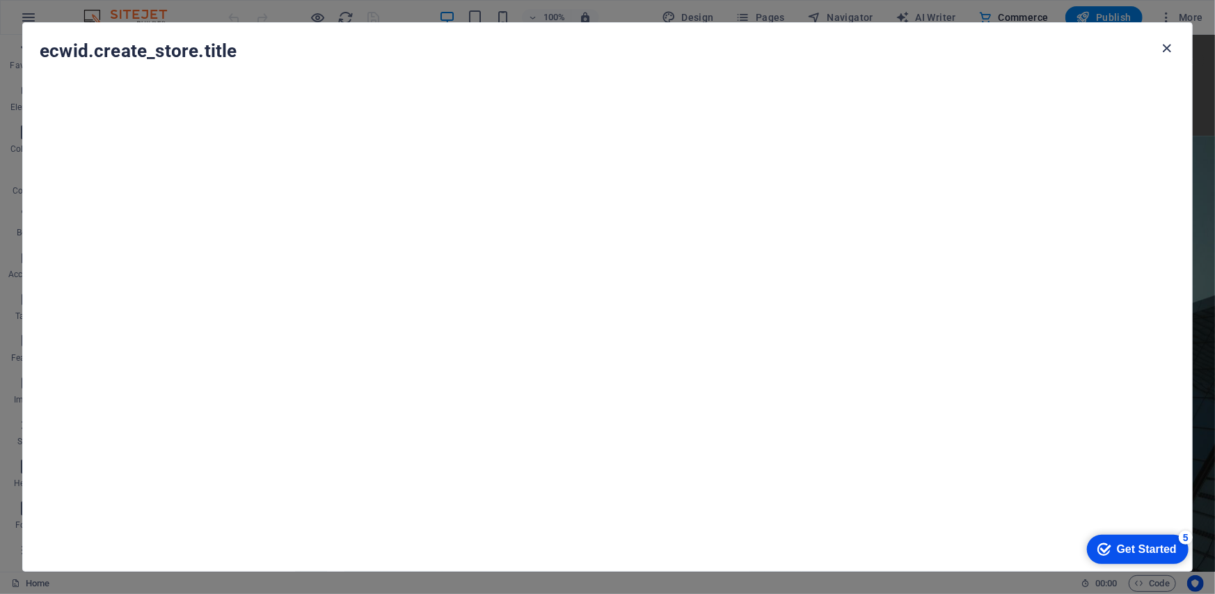
click at [1166, 49] on icon "button" at bounding box center [1167, 48] width 16 height 16
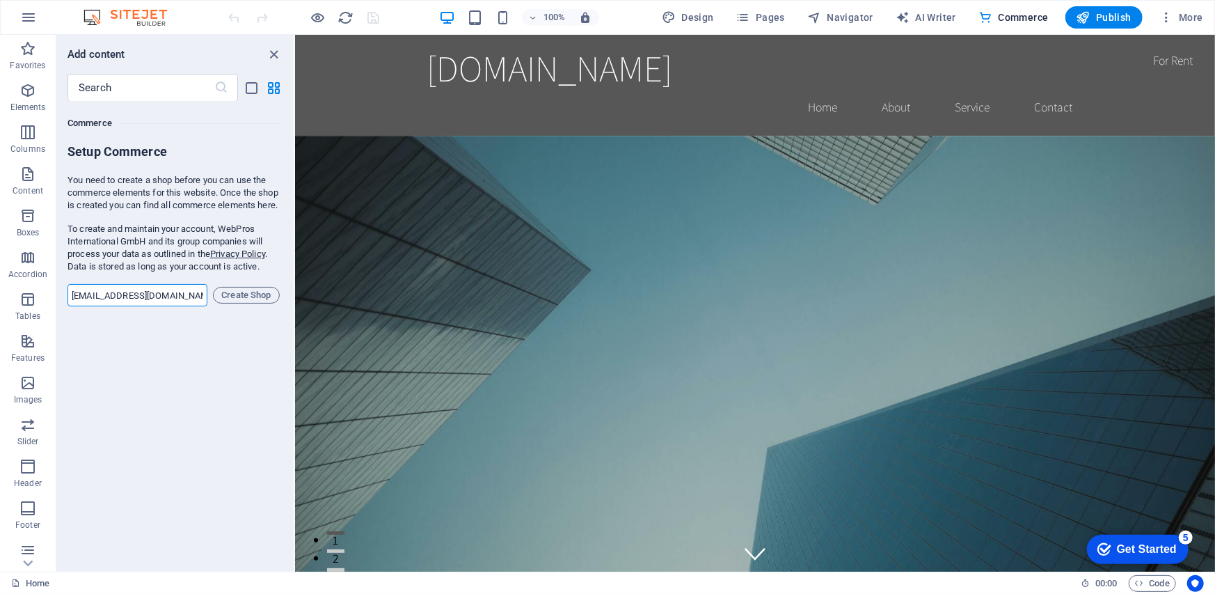
click at [189, 306] on input "[EMAIL_ADDRESS][DOMAIN_NAME]" at bounding box center [138, 295] width 140 height 22
type input "g"
click at [271, 49] on icon "close panel" at bounding box center [275, 55] width 16 height 16
